Goal: Task Accomplishment & Management: Manage account settings

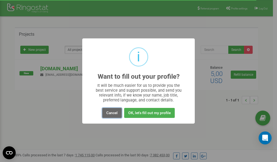
click at [112, 114] on button "Cancel" at bounding box center [112, 113] width 20 height 10
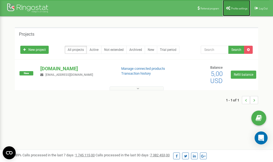
click at [238, 8] on span "Profile settings" at bounding box center [239, 8] width 17 height 3
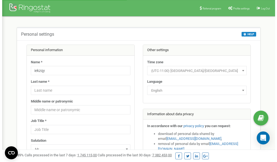
scroll to position [27, 0]
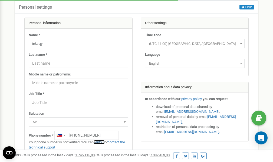
click at [101, 142] on link "verify it" at bounding box center [99, 142] width 11 height 4
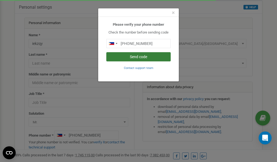
click at [143, 57] on button "Send code" at bounding box center [138, 56] width 64 height 9
